Goal: Information Seeking & Learning: Learn about a topic

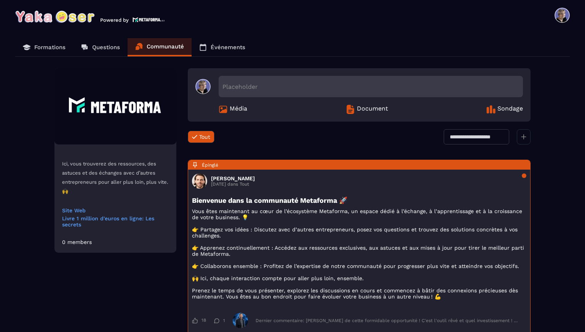
click at [49, 49] on p "Formations" at bounding box center [49, 47] width 31 height 7
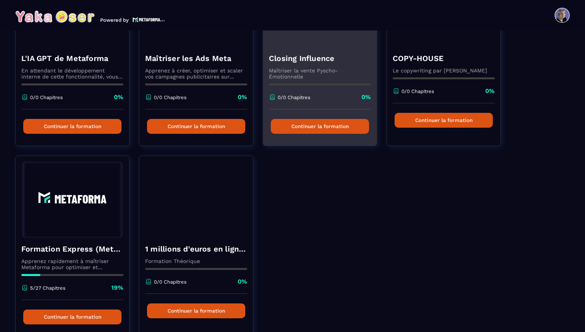
scroll to position [128, 0]
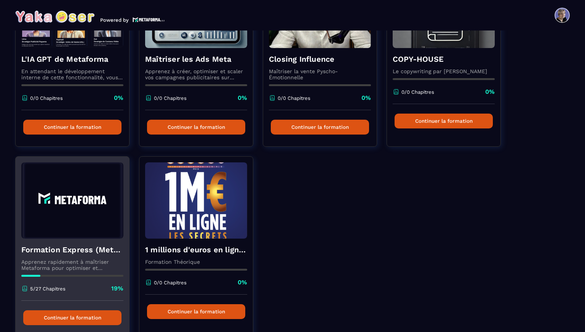
click at [91, 212] on img at bounding box center [72, 200] width 102 height 76
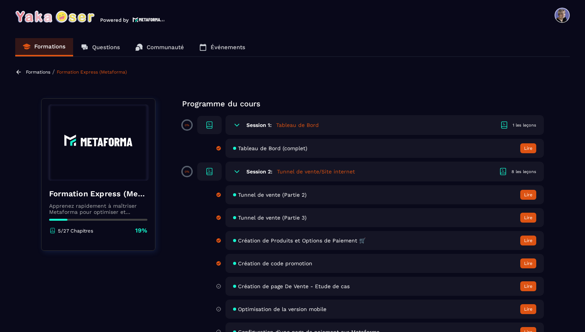
click at [269, 193] on span "Tunnel de vente (Partie 2)" at bounding box center [272, 194] width 69 height 6
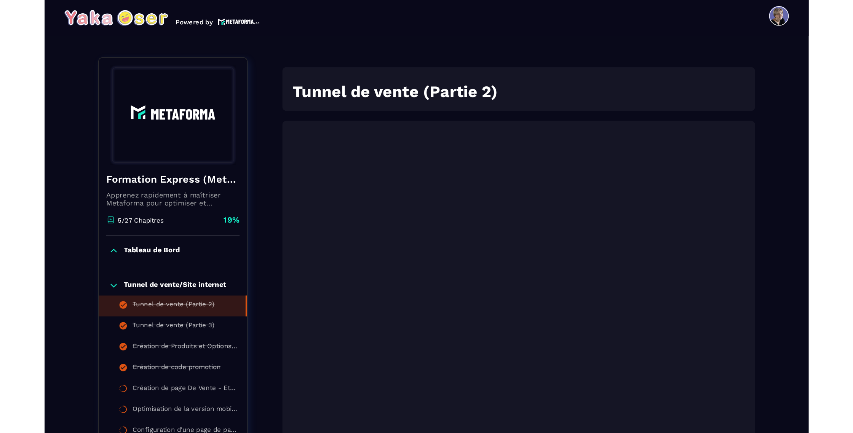
scroll to position [79, 0]
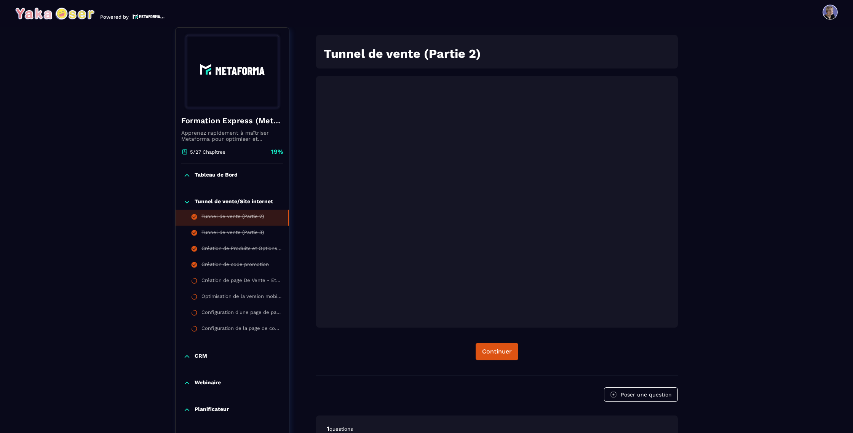
click at [324, 319] on div at bounding box center [497, 202] width 362 height 252
click at [325, 320] on div at bounding box center [497, 202] width 362 height 252
drag, startPoint x: 325, startPoint y: 320, endPoint x: 321, endPoint y: 320, distance: 4.9
click at [321, 320] on div at bounding box center [497, 202] width 362 height 252
click at [324, 320] on div at bounding box center [497, 202] width 362 height 252
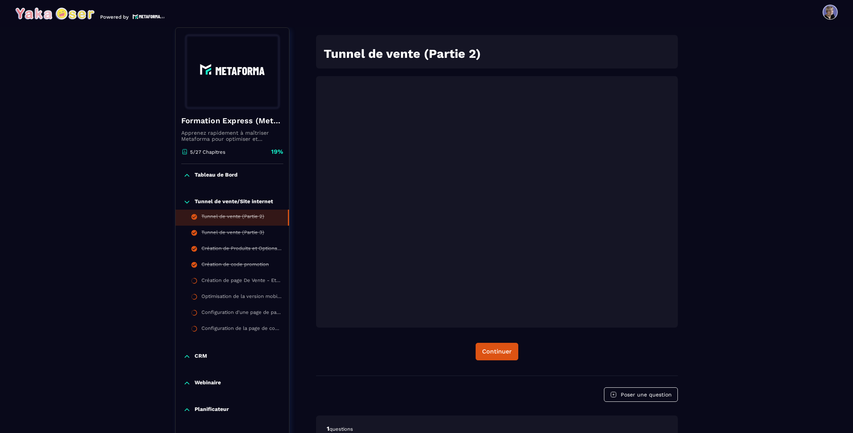
drag, startPoint x: 336, startPoint y: 321, endPoint x: 322, endPoint y: 320, distance: 13.3
click at [322, 320] on div at bounding box center [497, 202] width 362 height 252
click at [211, 235] on div "Tunnel de vente (Partie 3)" at bounding box center [232, 234] width 63 height 8
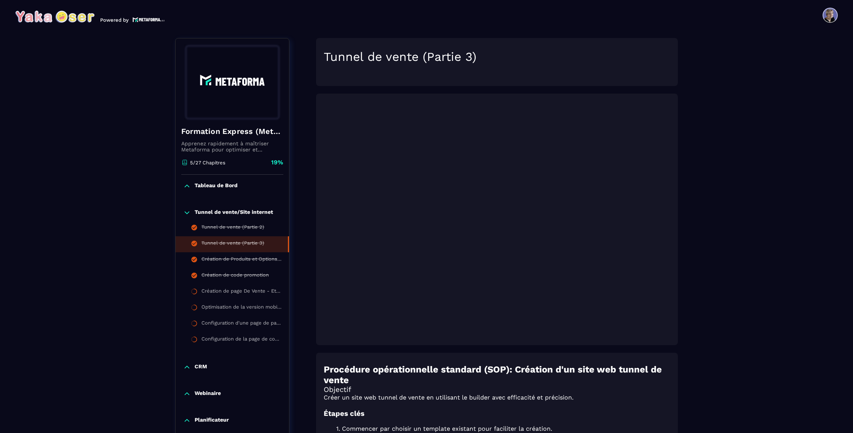
scroll to position [3, 0]
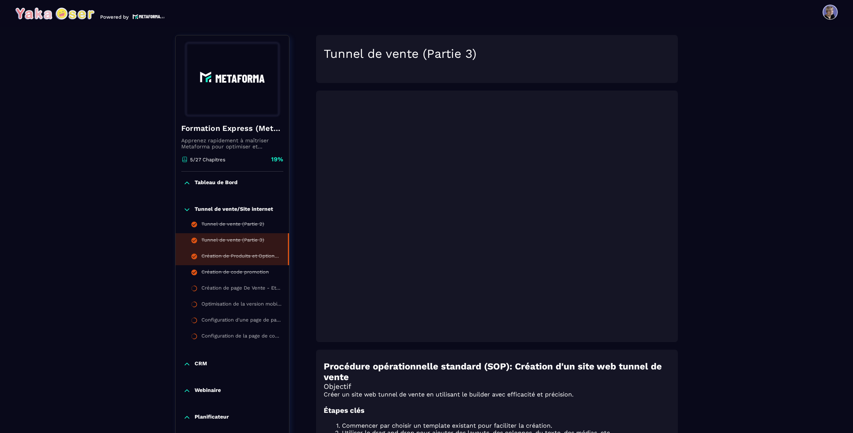
click at [231, 257] on div "Création de Produits et Options de Paiement 🛒" at bounding box center [240, 257] width 79 height 8
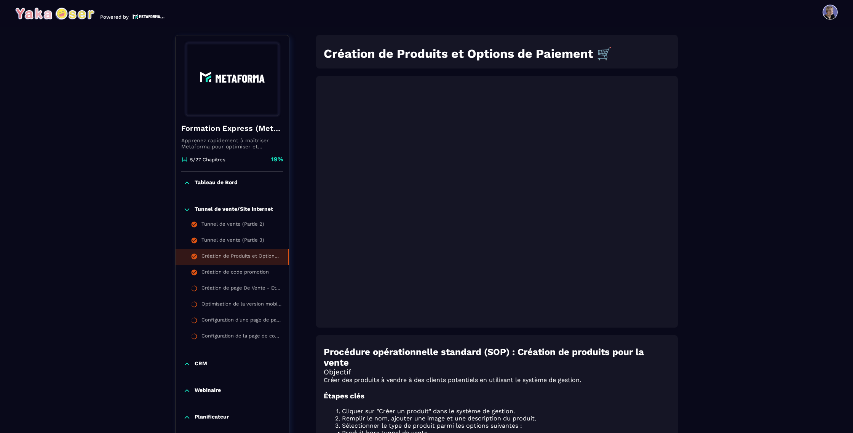
scroll to position [88, 0]
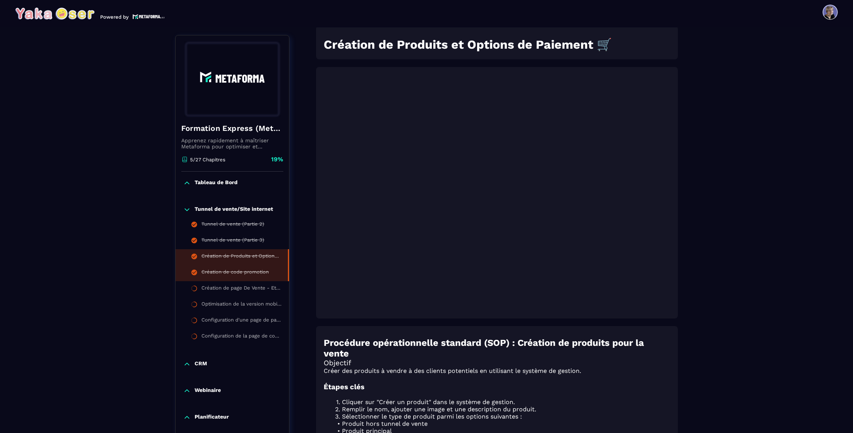
click at [231, 268] on li "Création de code promotion" at bounding box center [232, 273] width 113 height 16
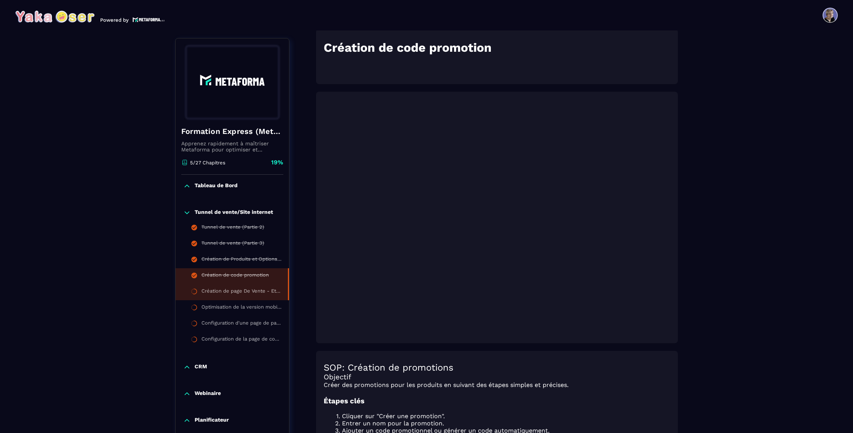
scroll to position [3, 0]
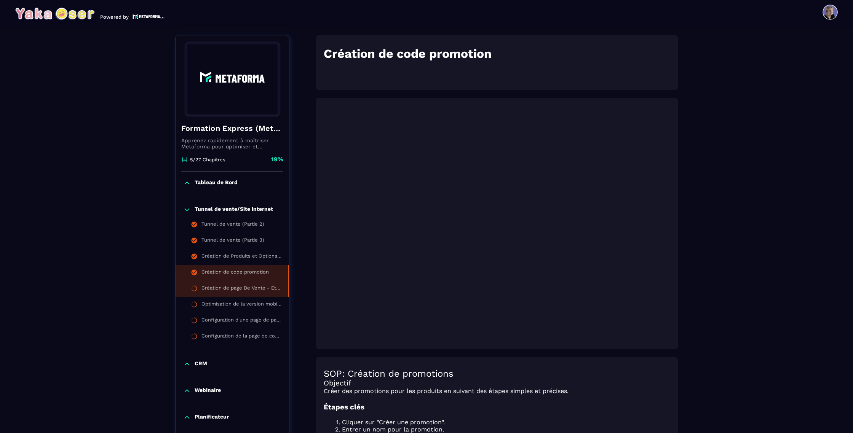
click at [231, 291] on div "Création de page De Vente - Etude de cas" at bounding box center [240, 289] width 79 height 8
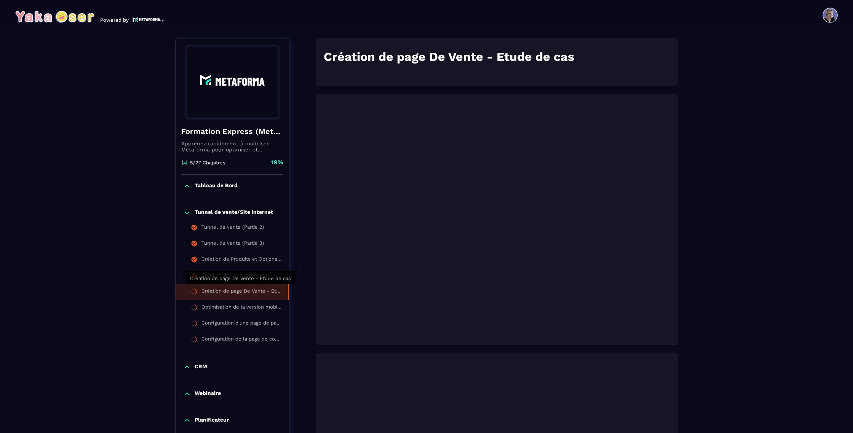
scroll to position [3, 0]
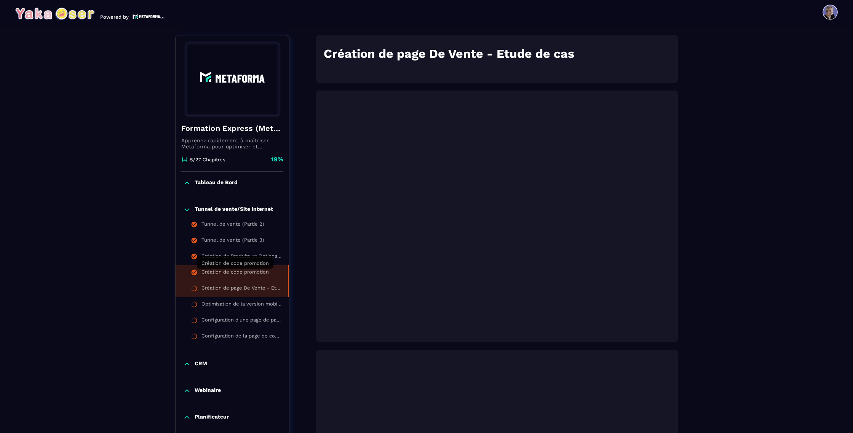
click at [249, 273] on div "Création de code promotion" at bounding box center [234, 273] width 67 height 8
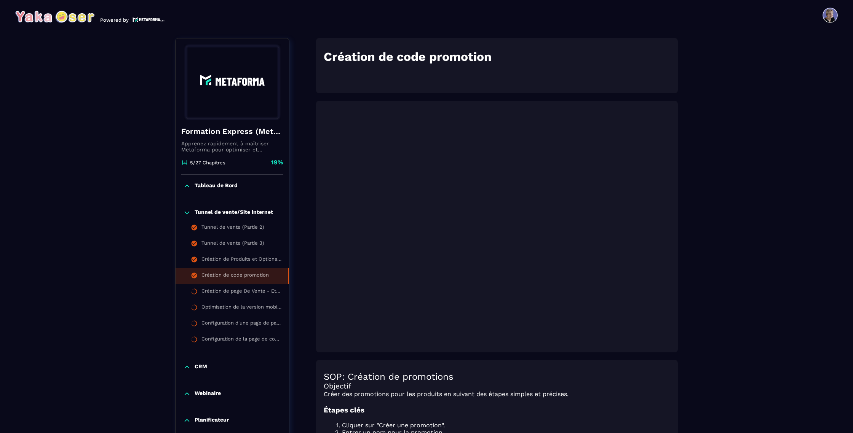
scroll to position [3, 0]
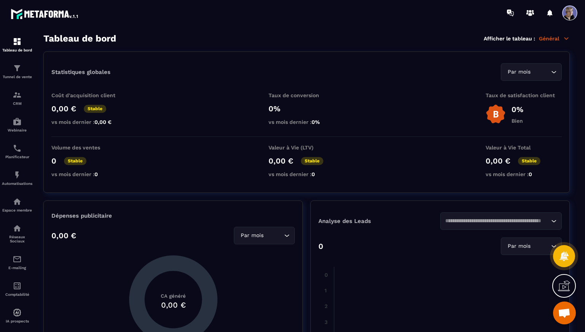
scroll to position [1128, 0]
